Goal: Task Accomplishment & Management: Complete application form

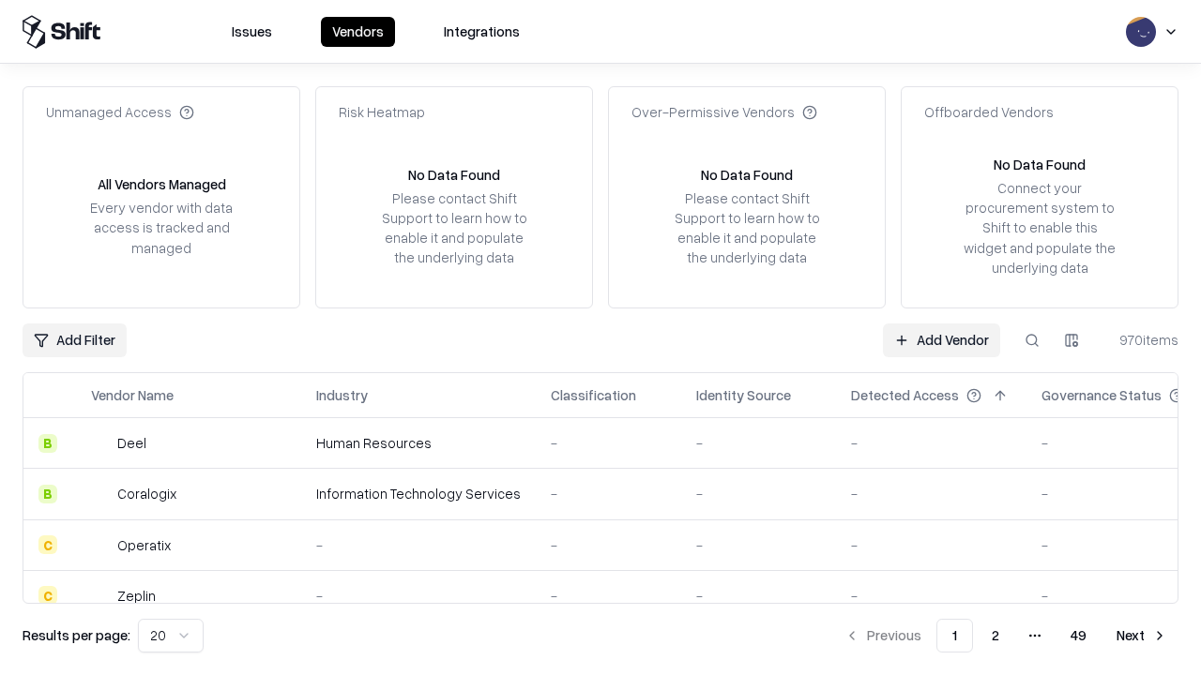
click at [941, 340] on link "Add Vendor" at bounding box center [941, 341] width 117 height 34
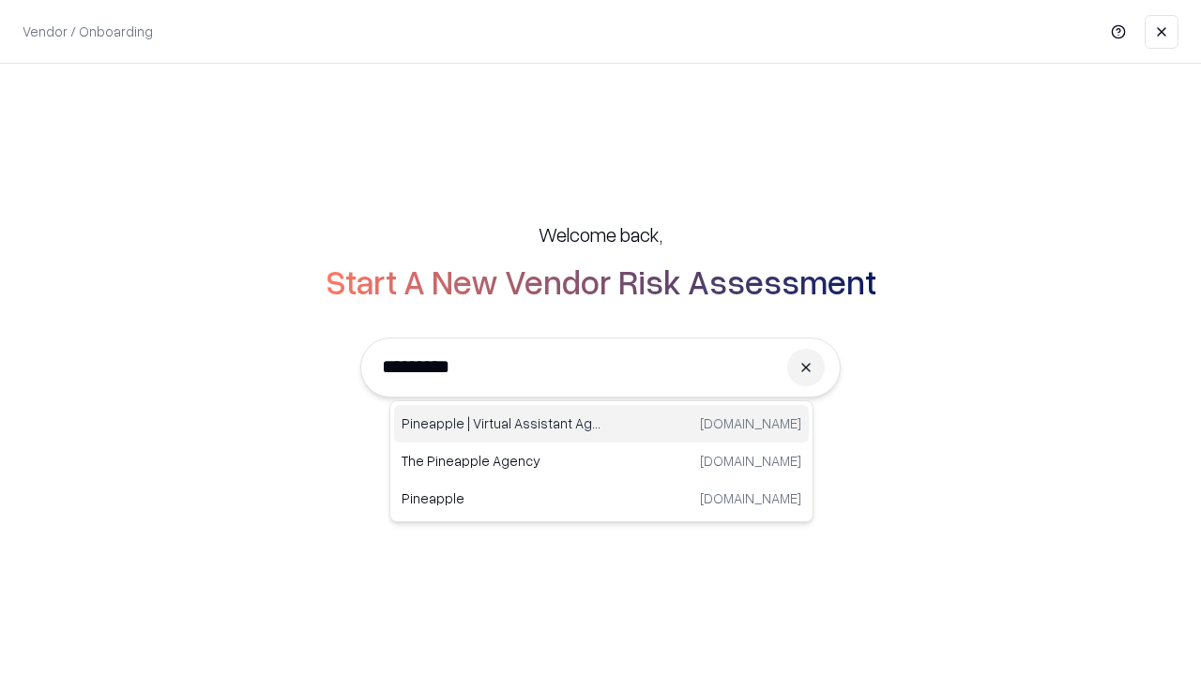
click at [601, 424] on div "Pineapple | Virtual Assistant Agency trypineapple.com" at bounding box center [601, 424] width 415 height 38
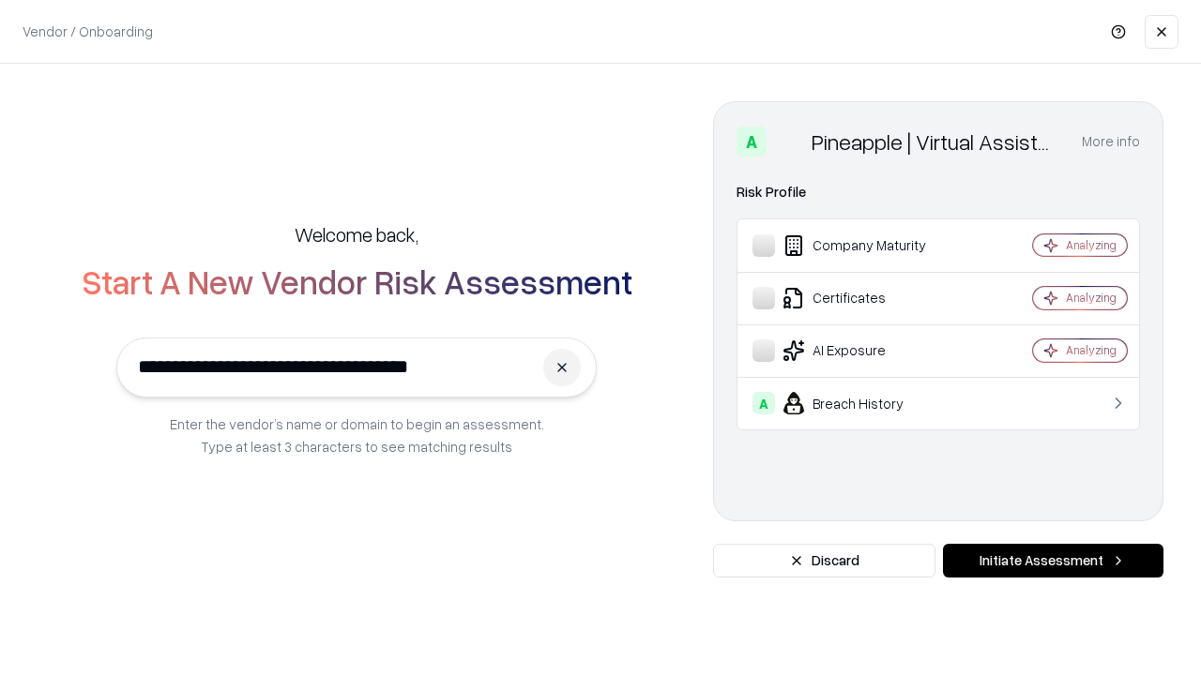
type input "**********"
click at [1052, 561] on button "Initiate Assessment" at bounding box center [1053, 561] width 220 height 34
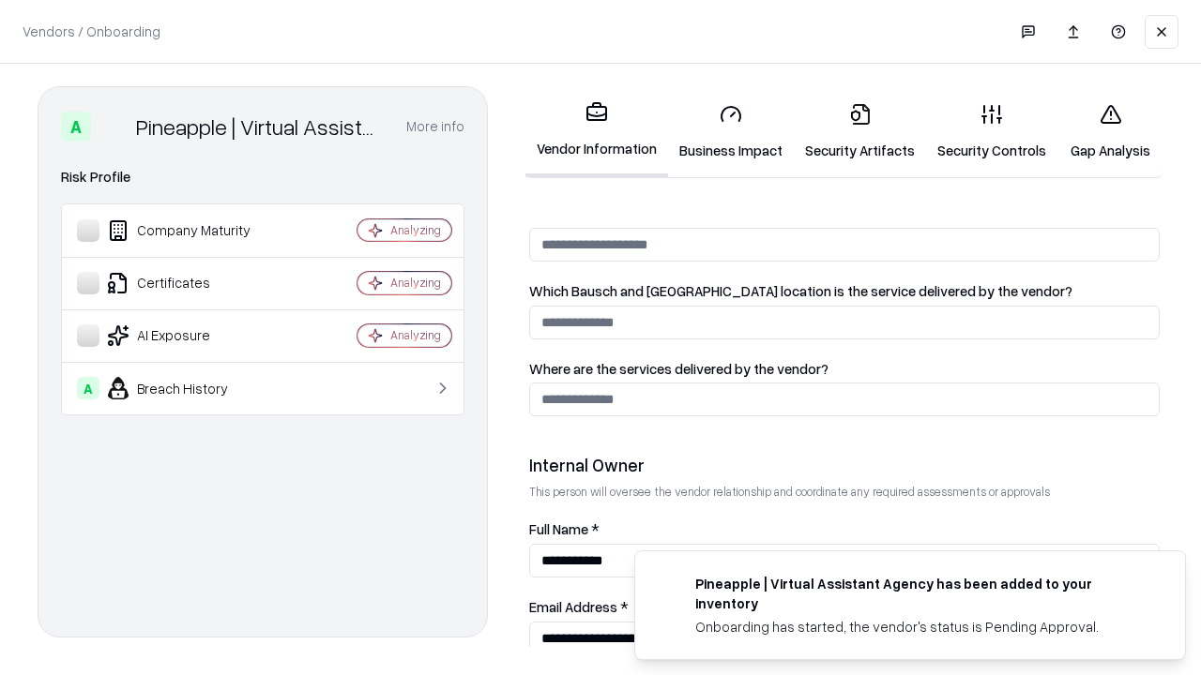
scroll to position [972, 0]
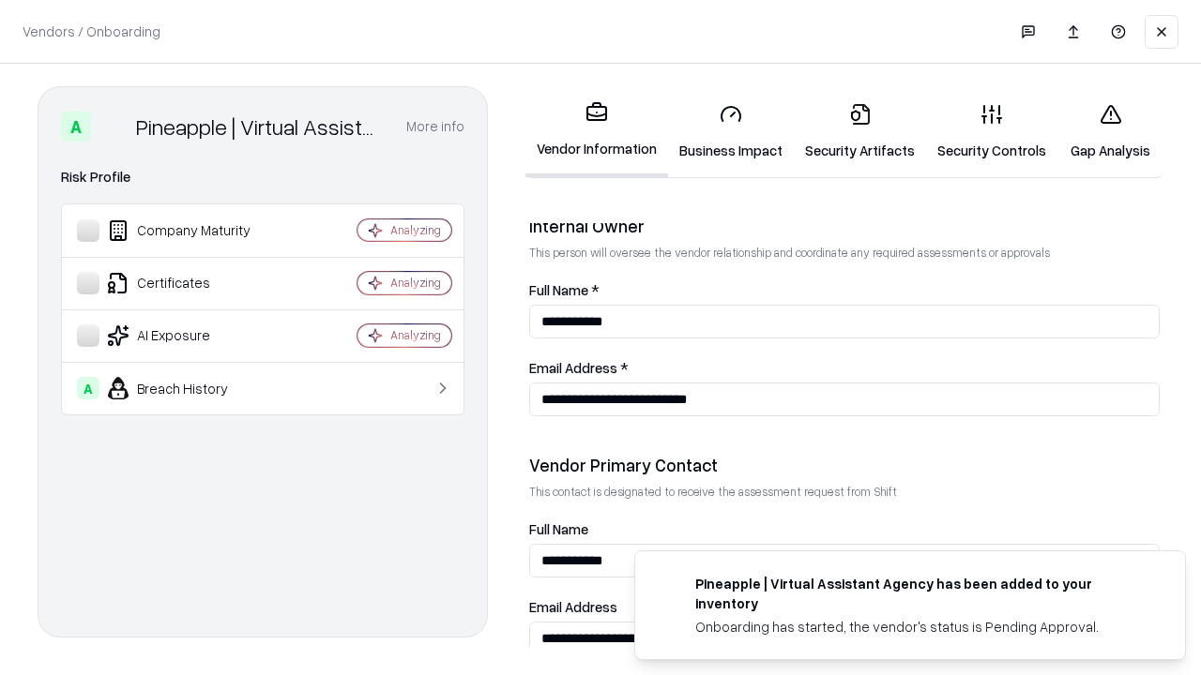
click at [731, 131] on link "Business Impact" at bounding box center [731, 131] width 126 height 87
click at [859, 131] on link "Security Artifacts" at bounding box center [859, 131] width 132 height 87
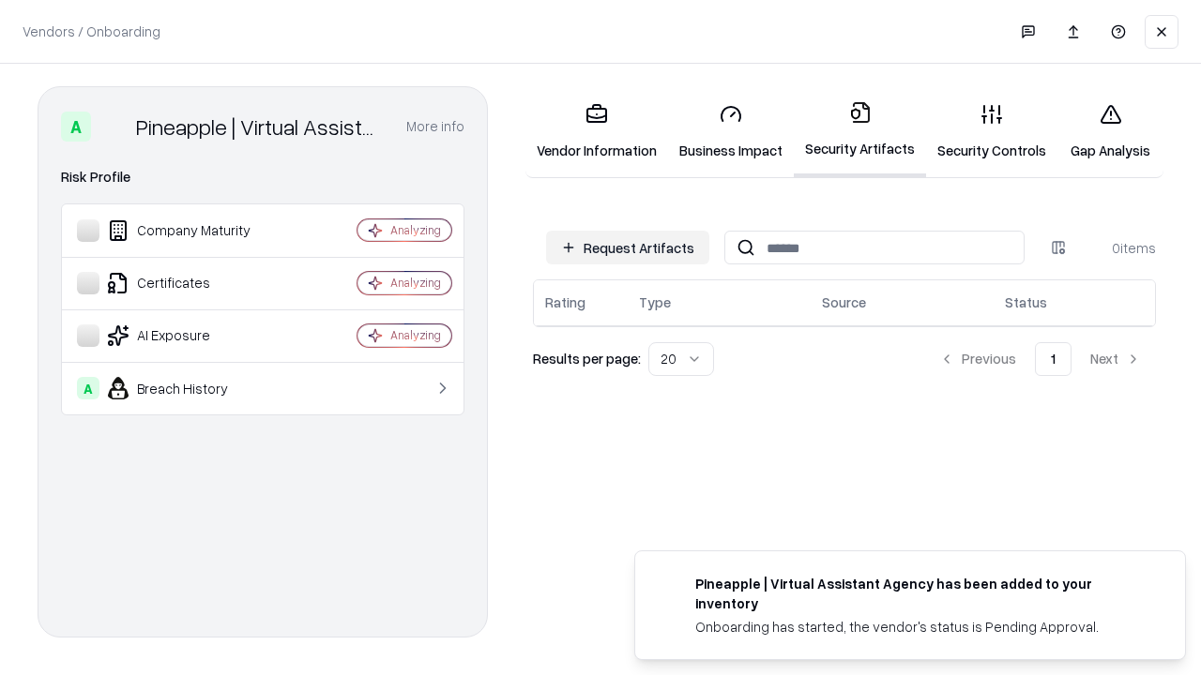
click at [627, 248] on button "Request Artifacts" at bounding box center [627, 248] width 163 height 34
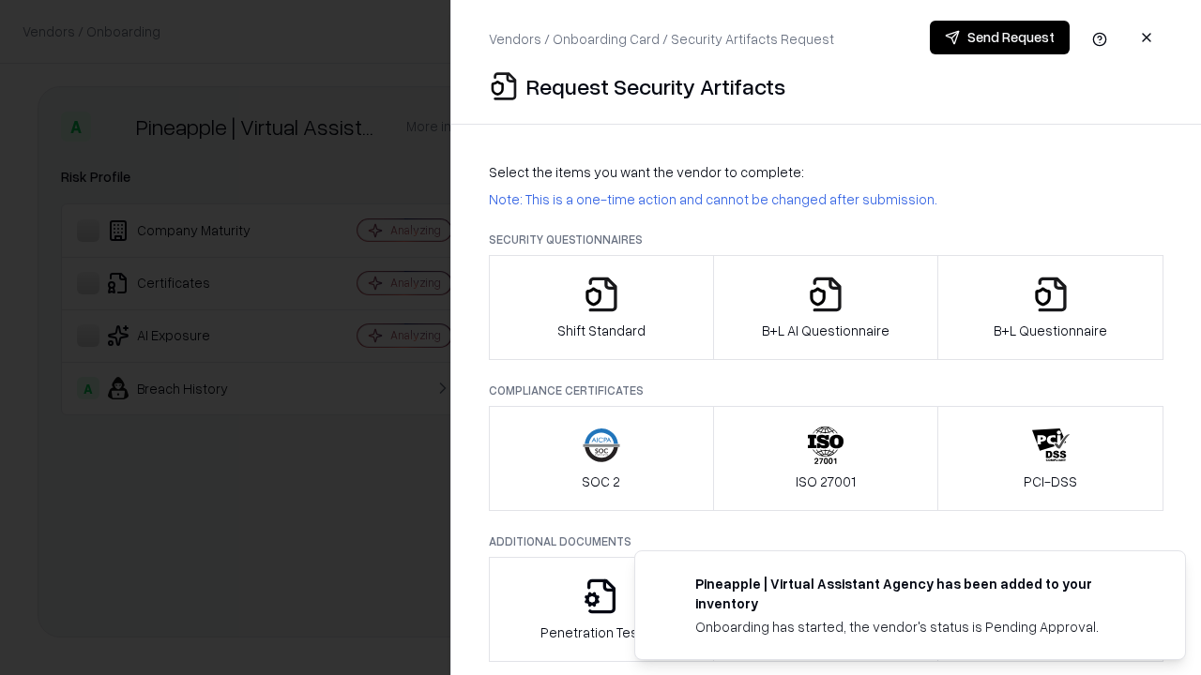
click at [600, 308] on icon "button" at bounding box center [601, 295] width 38 height 38
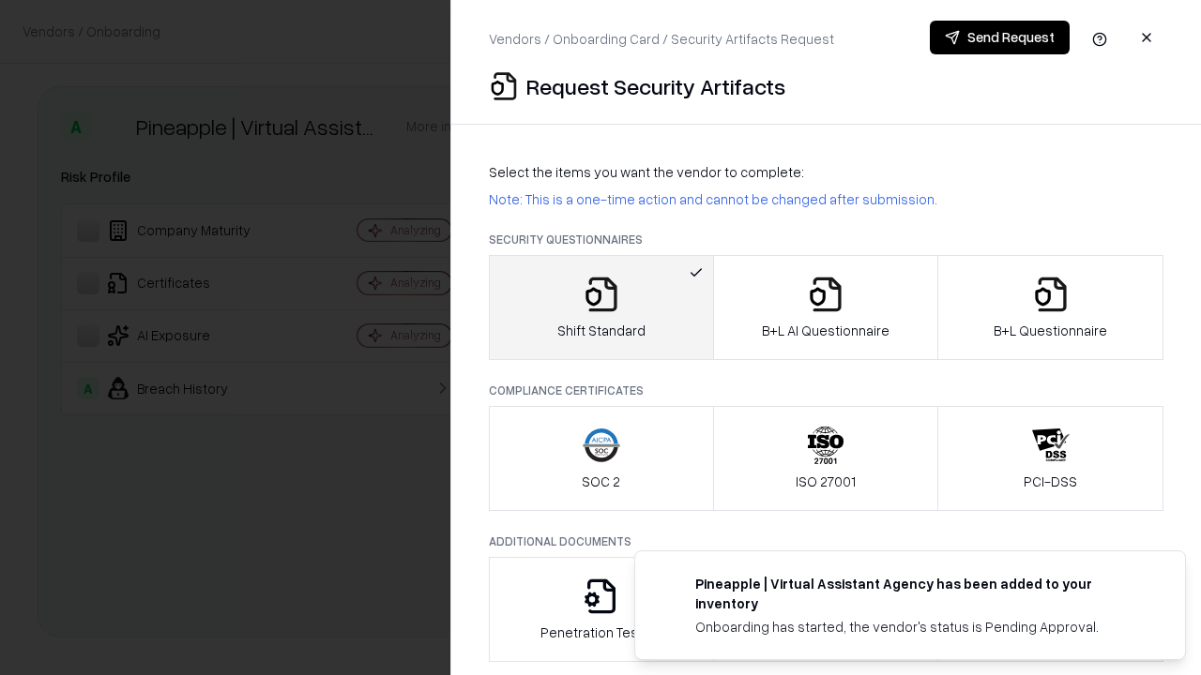
click at [999, 38] on button "Send Request" at bounding box center [999, 38] width 140 height 34
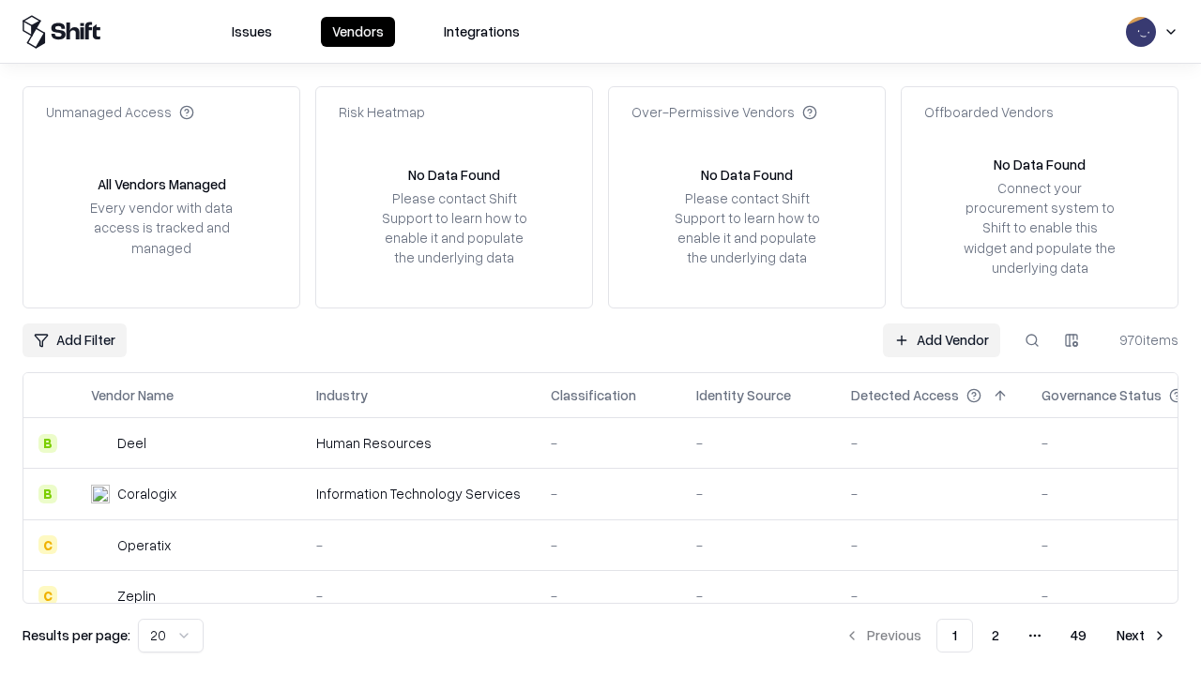
click at [1032, 340] on button at bounding box center [1032, 341] width 34 height 34
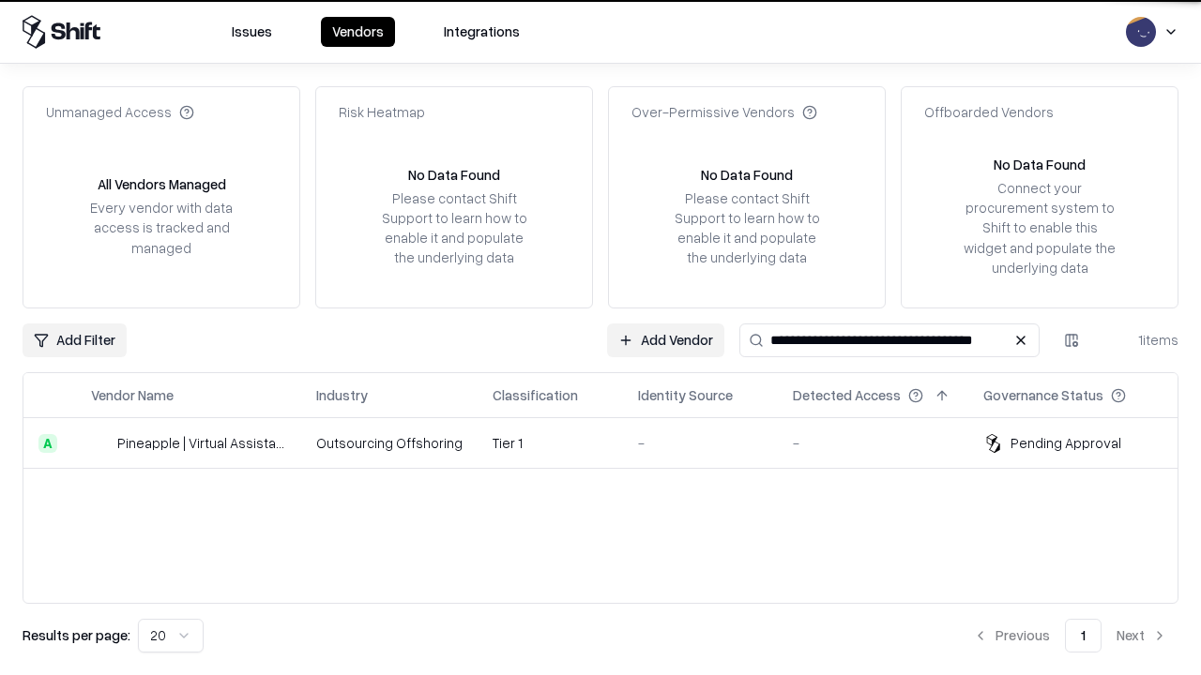
type input "**********"
click at [612, 443] on td "Tier 1" at bounding box center [549, 443] width 145 height 51
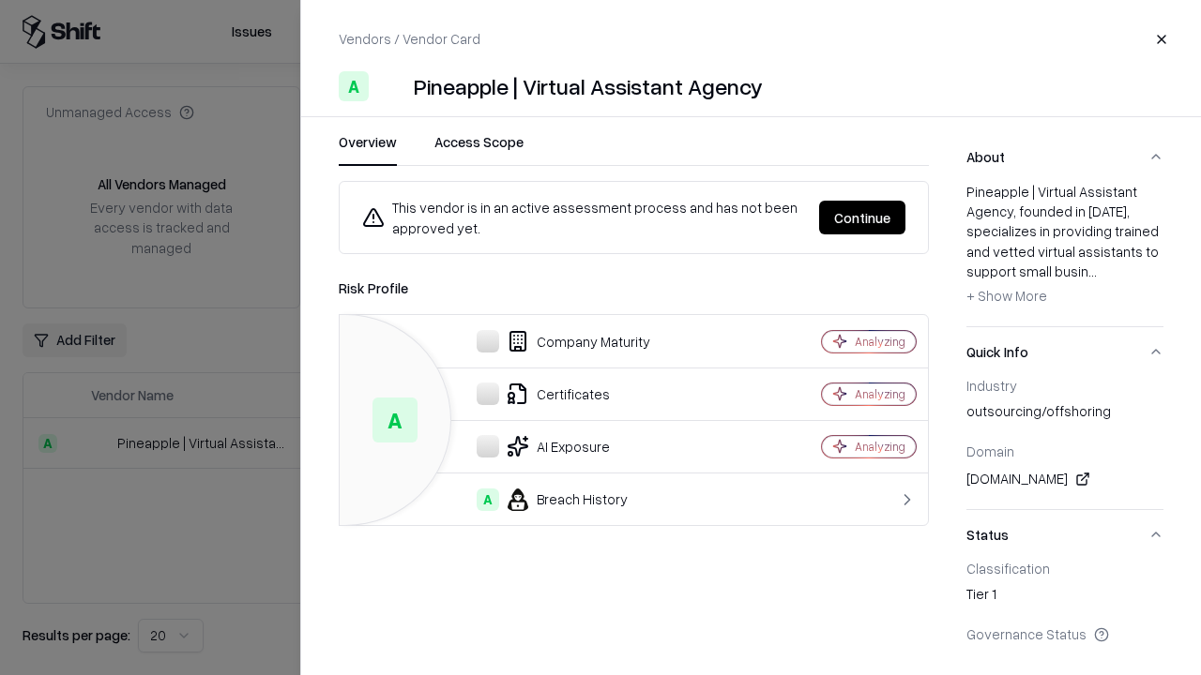
click at [862, 218] on button "Continue" at bounding box center [862, 218] width 86 height 34
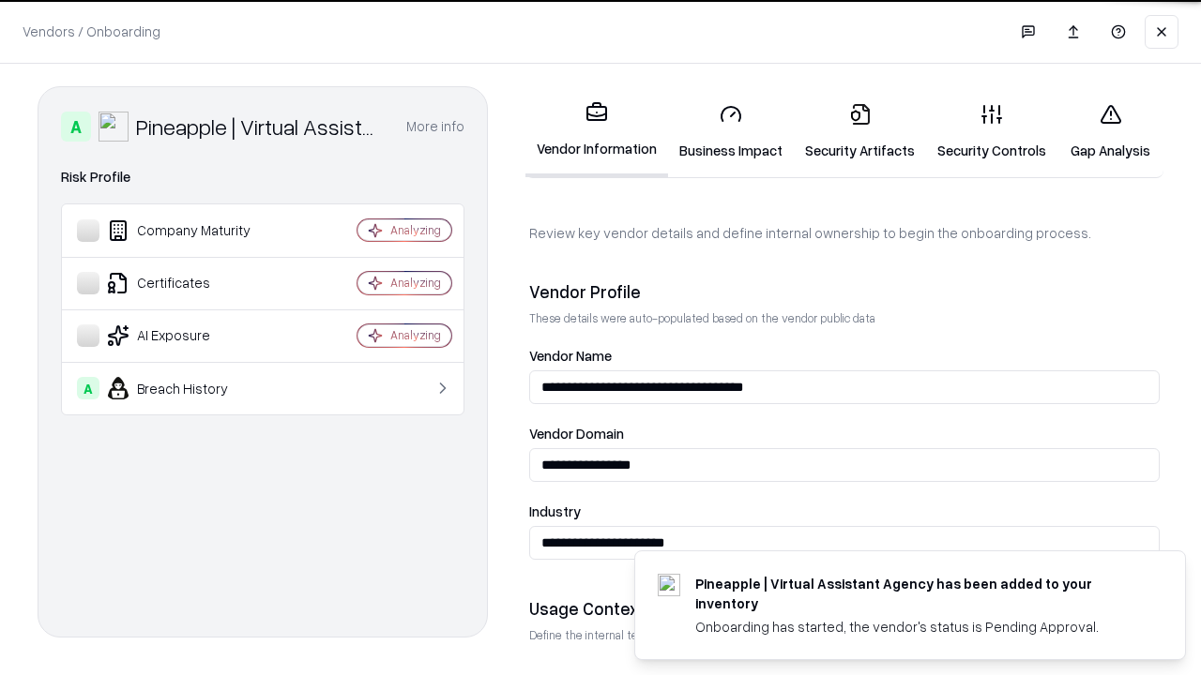
click at [859, 131] on link "Security Artifacts" at bounding box center [859, 131] width 132 height 87
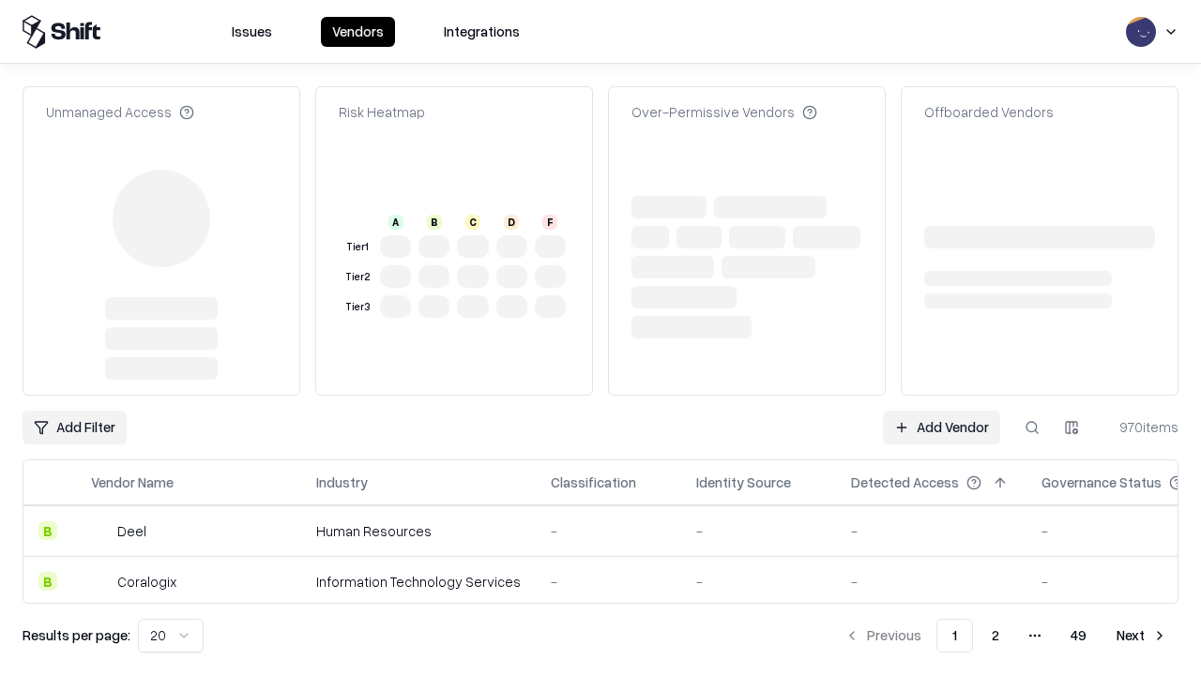
click at [941, 428] on link "Add Vendor" at bounding box center [941, 428] width 117 height 34
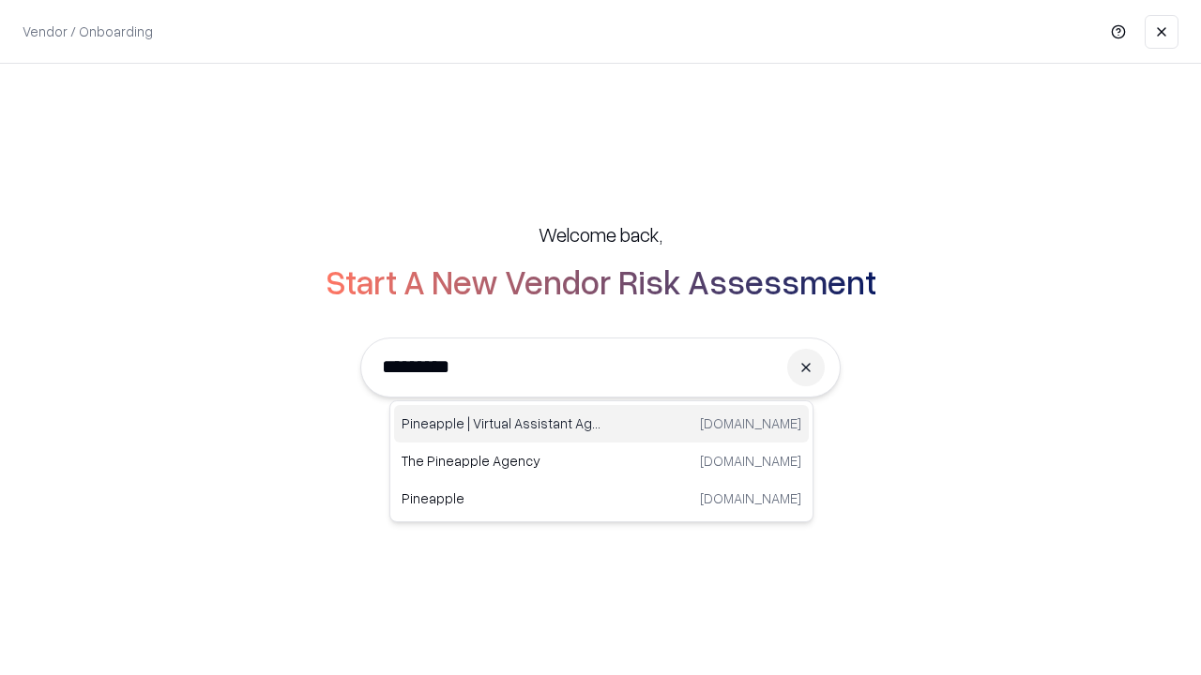
click at [601, 424] on div "Pineapple | Virtual Assistant Agency trypineapple.com" at bounding box center [601, 424] width 415 height 38
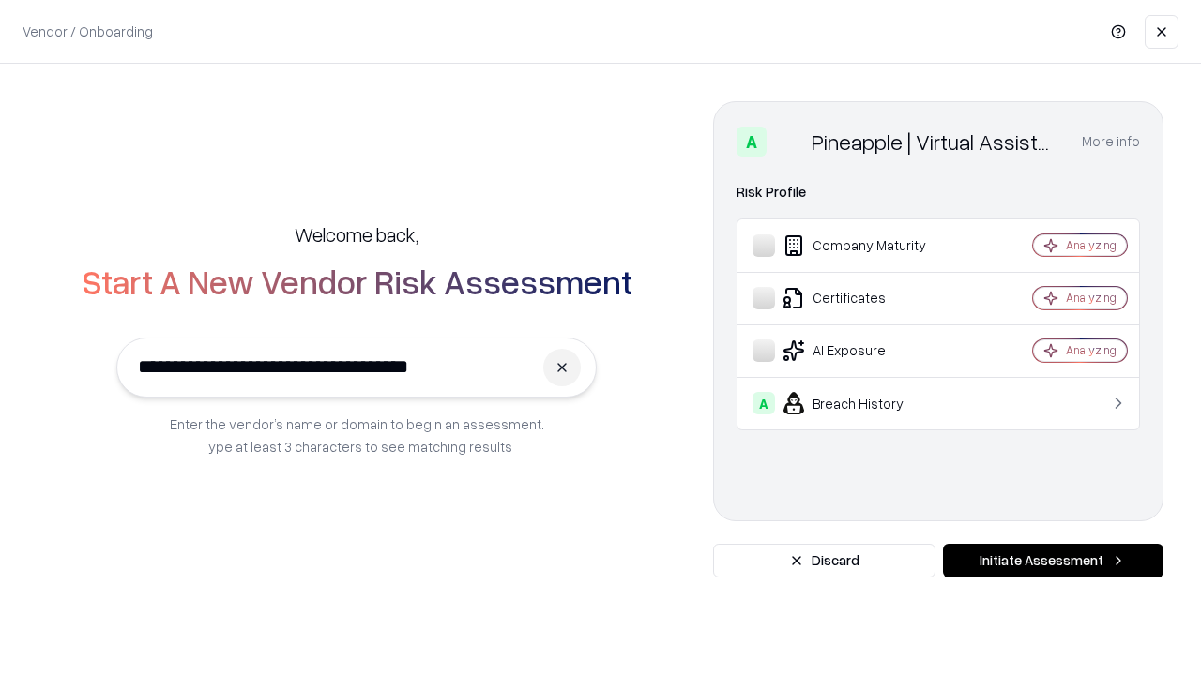
type input "**********"
click at [1052, 561] on button "Initiate Assessment" at bounding box center [1053, 561] width 220 height 34
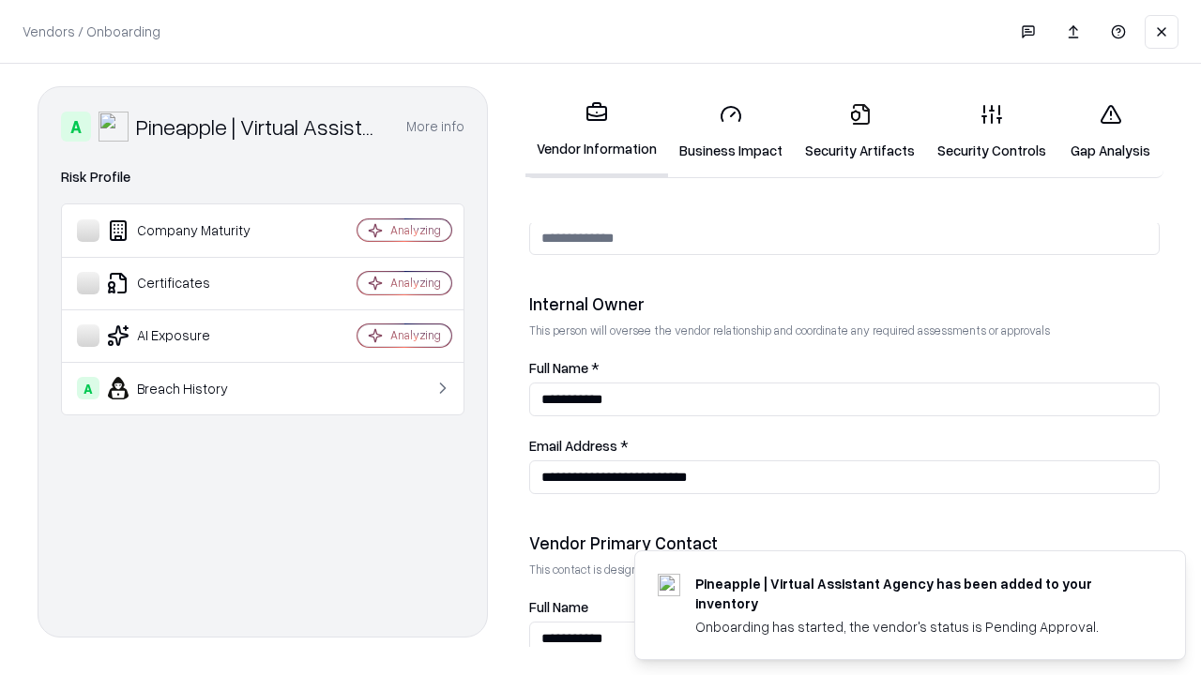
scroll to position [972, 0]
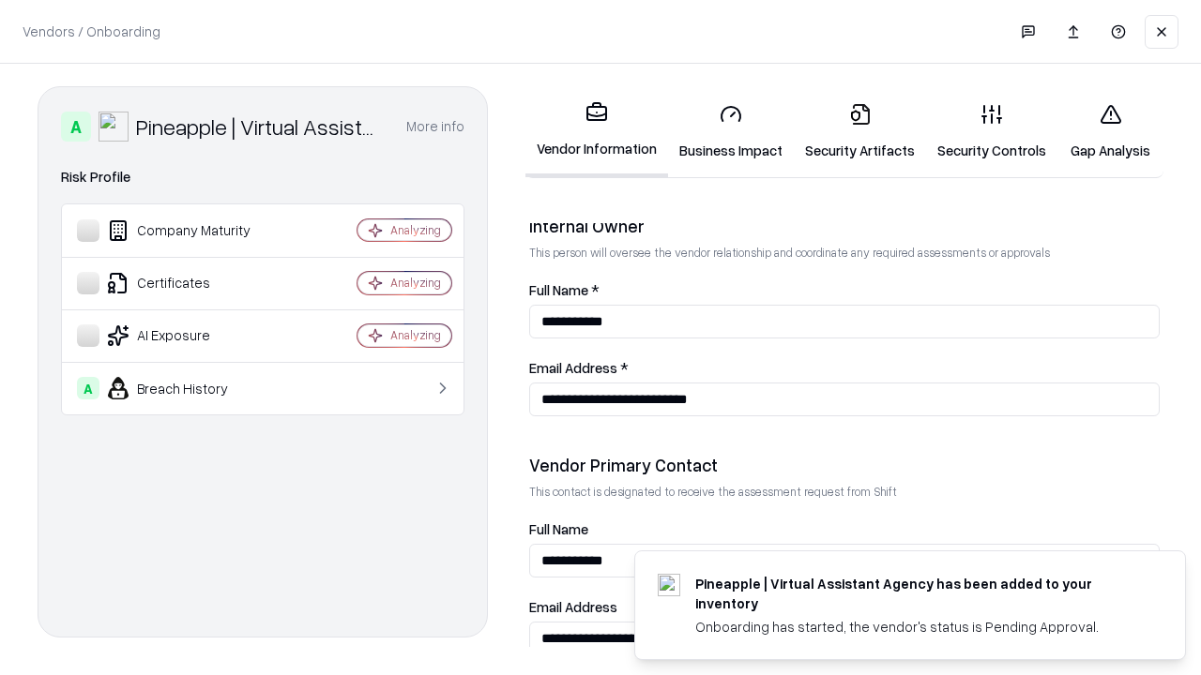
click at [1110, 131] on link "Gap Analysis" at bounding box center [1110, 131] width 106 height 87
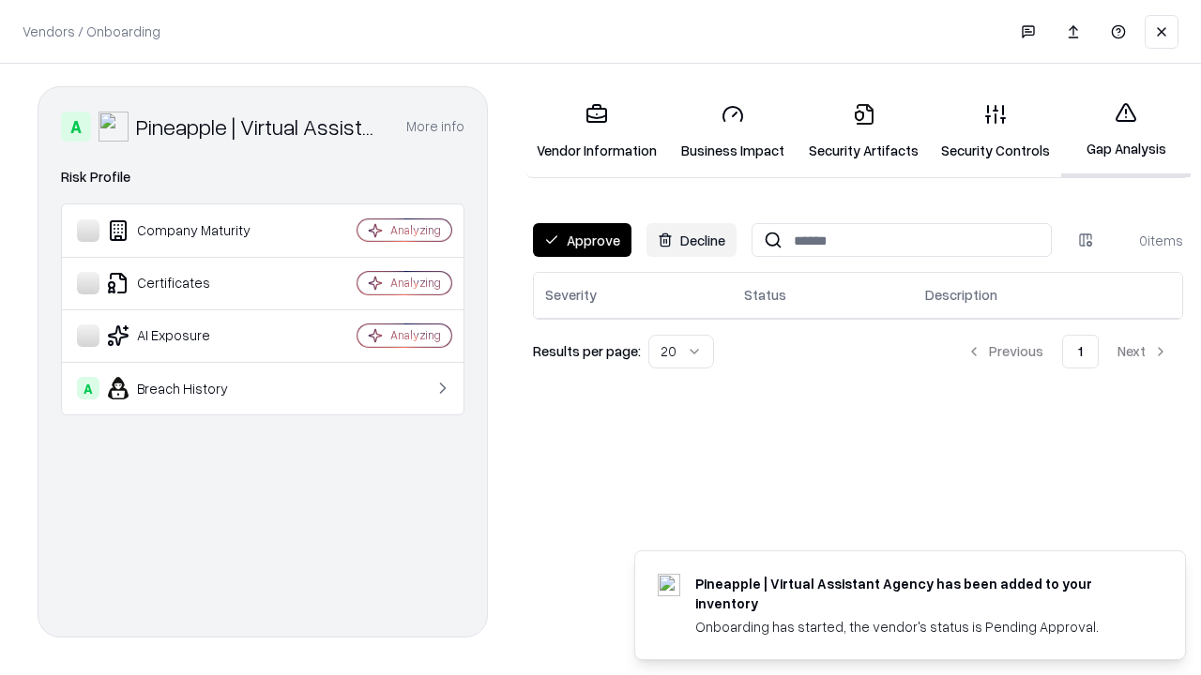
click at [582, 240] on button "Approve" at bounding box center [582, 240] width 98 height 34
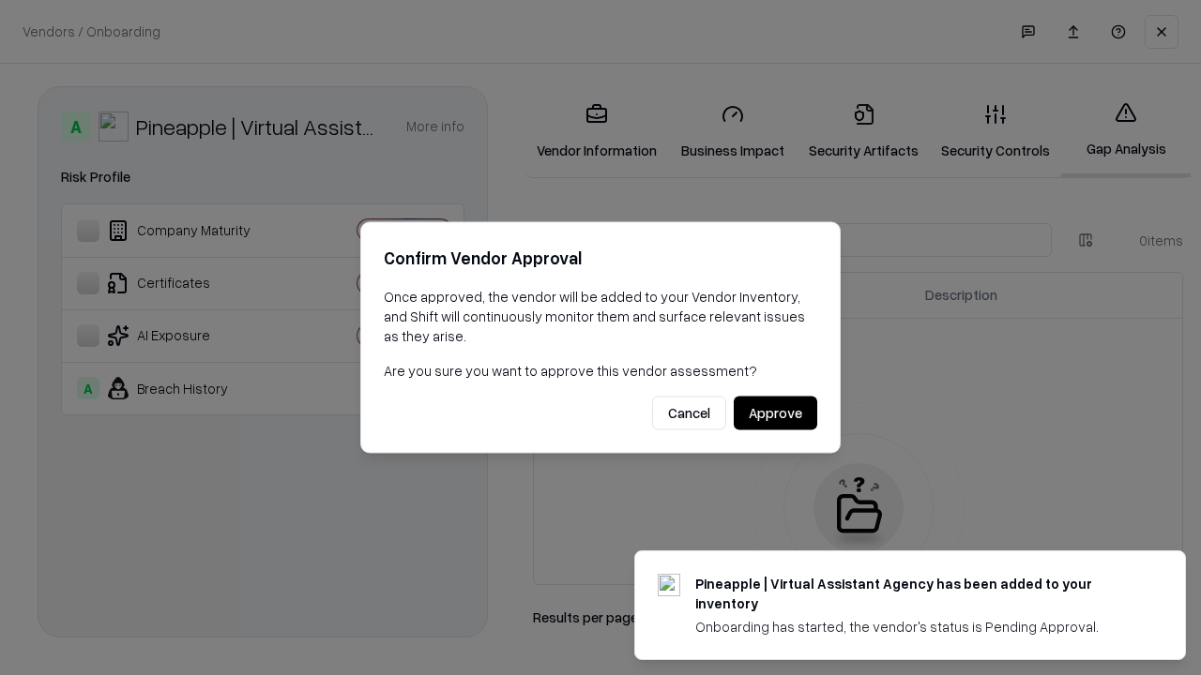
click at [775, 413] on button "Approve" at bounding box center [774, 414] width 83 height 34
